Goal: Check status: Check status

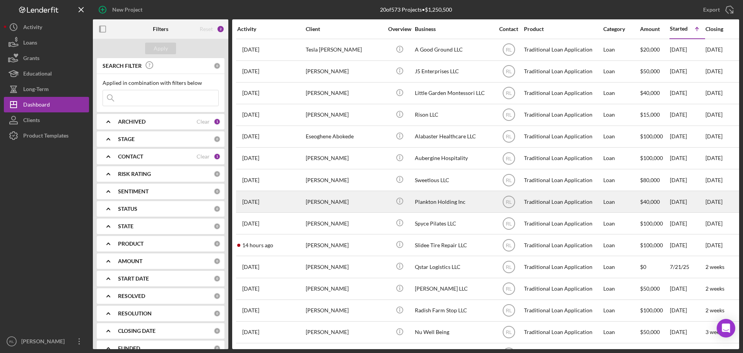
click at [352, 205] on div "[PERSON_NAME]" at bounding box center [344, 201] width 77 height 21
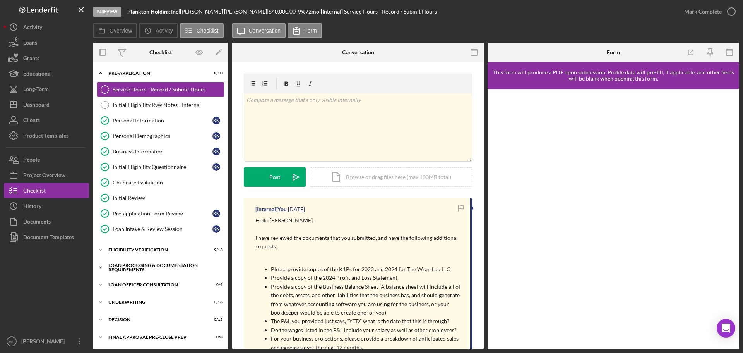
drag, startPoint x: 145, startPoint y: 268, endPoint x: 154, endPoint y: 262, distance: 11.2
click at [145, 268] on div "Loan Processing & Documentation Requirements" at bounding box center [163, 267] width 110 height 9
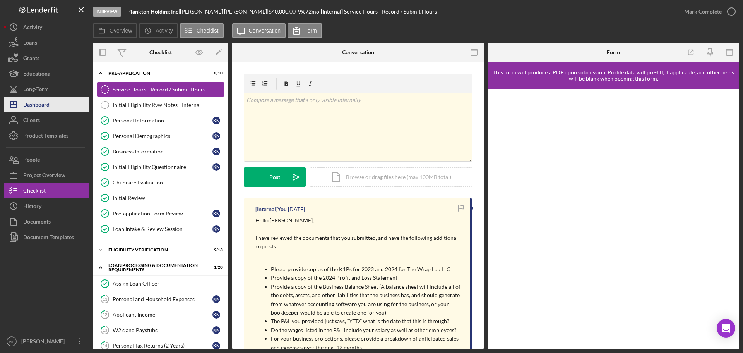
click at [41, 101] on div "Dashboard" at bounding box center [36, 105] width 26 height 17
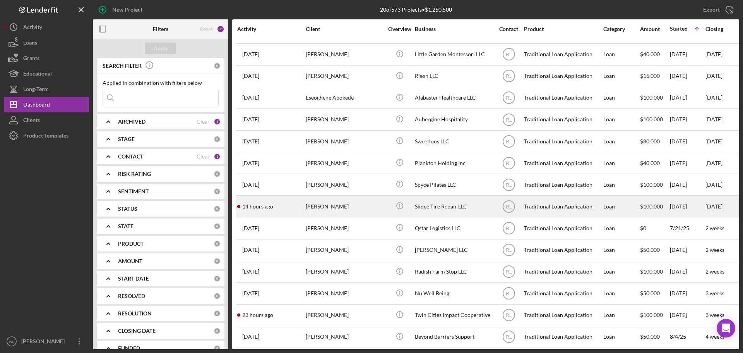
scroll to position [77, 0]
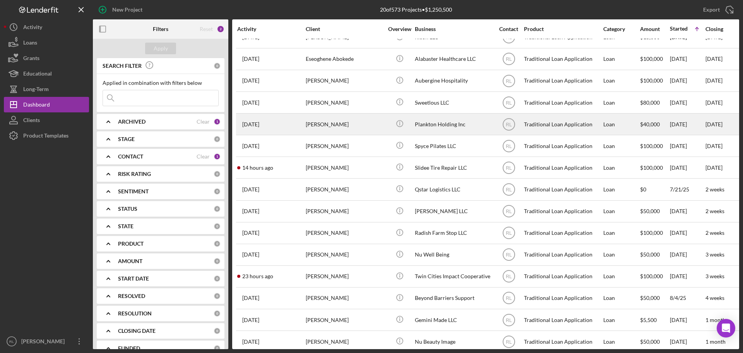
click at [361, 127] on div "[PERSON_NAME]" at bounding box center [344, 124] width 77 height 21
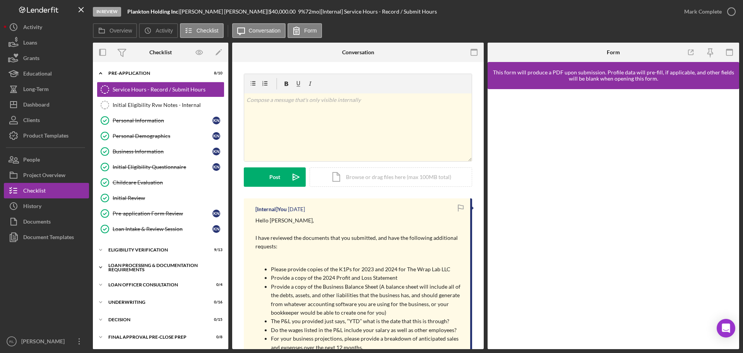
click at [139, 273] on div "Icon/Expander Loan Processing & Documentation Requirements 1 / 20" at bounding box center [160, 266] width 135 height 15
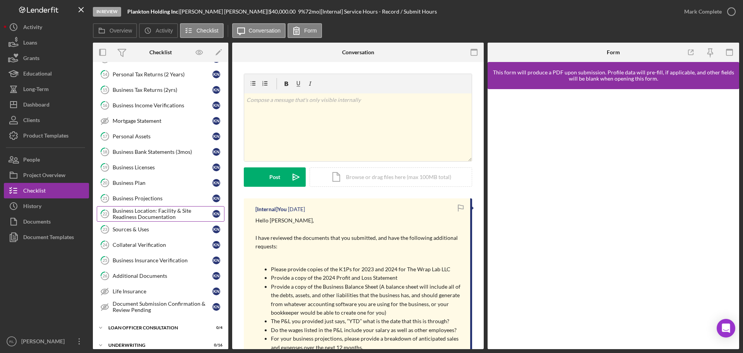
scroll to position [310, 0]
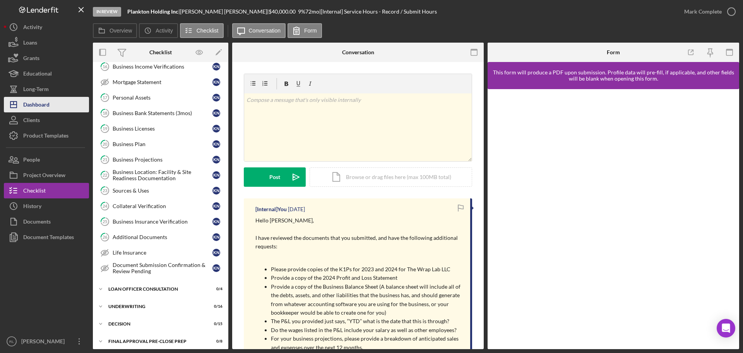
click at [55, 104] on button "Icon/Dashboard Dashboard" at bounding box center [46, 104] width 85 height 15
